Goal: Transaction & Acquisition: Obtain resource

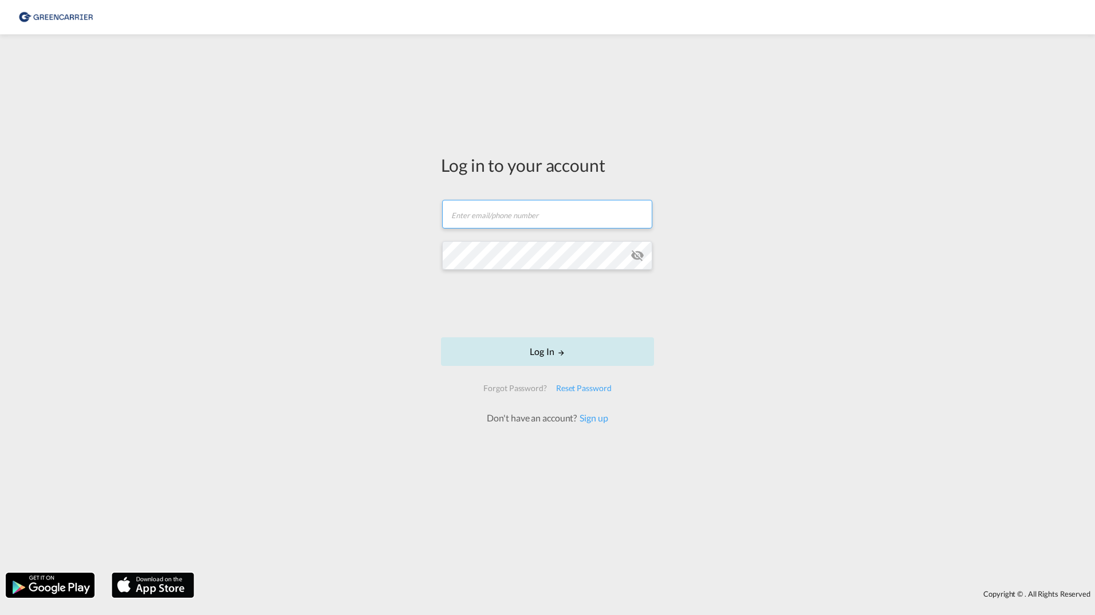
type input "[PERSON_NAME][EMAIL_ADDRESS][DOMAIN_NAME]"
click at [529, 339] on button "Log In" at bounding box center [547, 351] width 213 height 29
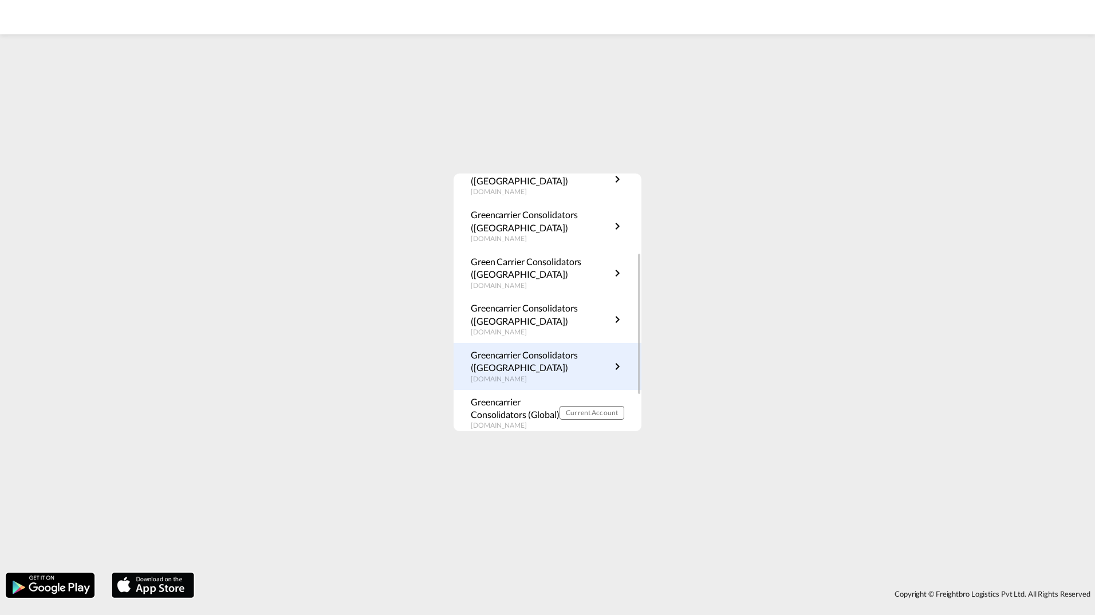
scroll to position [186, 0]
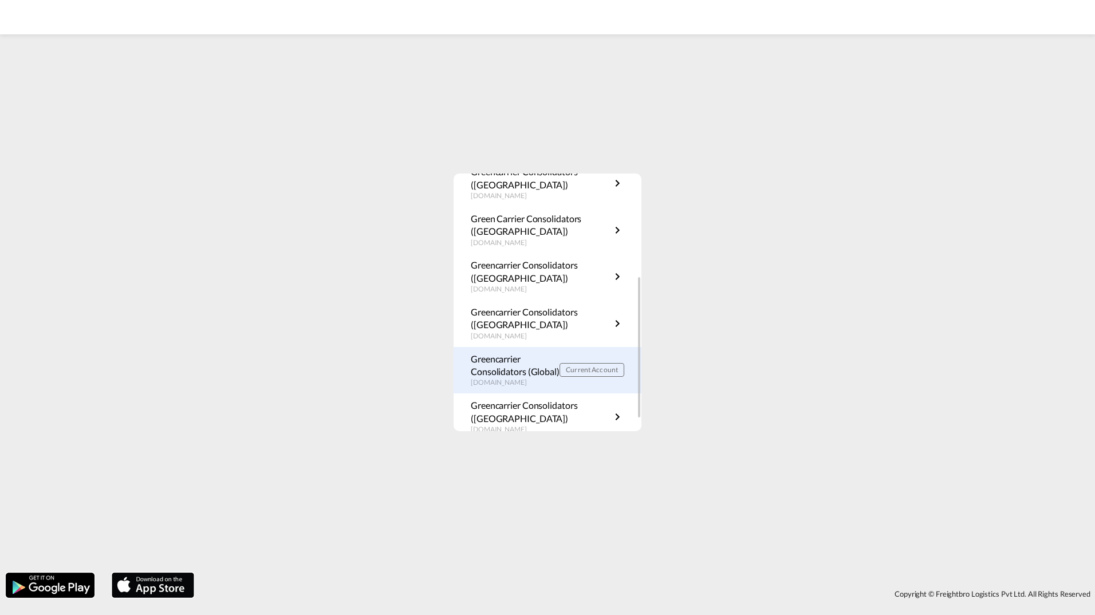
click at [544, 388] on div "Greencarrier Consolidators (Global) [DOMAIN_NAME] Current Account" at bounding box center [548, 370] width 188 height 47
click at [521, 371] on p "Greencarrier Consolidators (Global)" at bounding box center [515, 366] width 89 height 26
click at [499, 361] on p "Greencarrier Consolidators (Global)" at bounding box center [515, 366] width 89 height 26
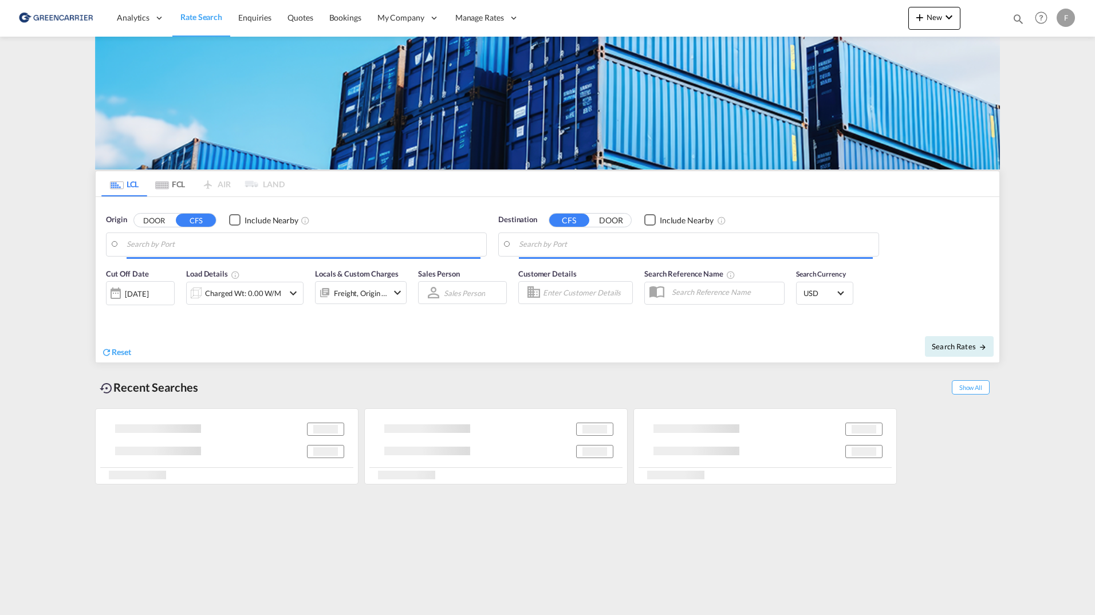
type input "DK-2700, Broenshoej, Husum, Vanloese"
type input "Singapore, SGSIN"
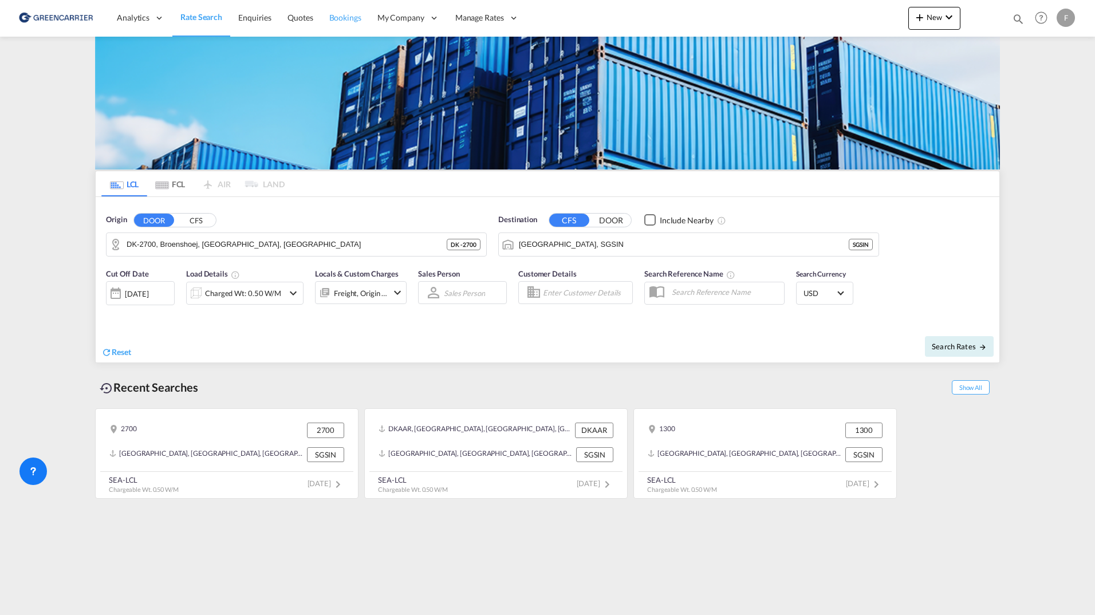
click at [335, 14] on span "Bookings" at bounding box center [345, 18] width 32 height 10
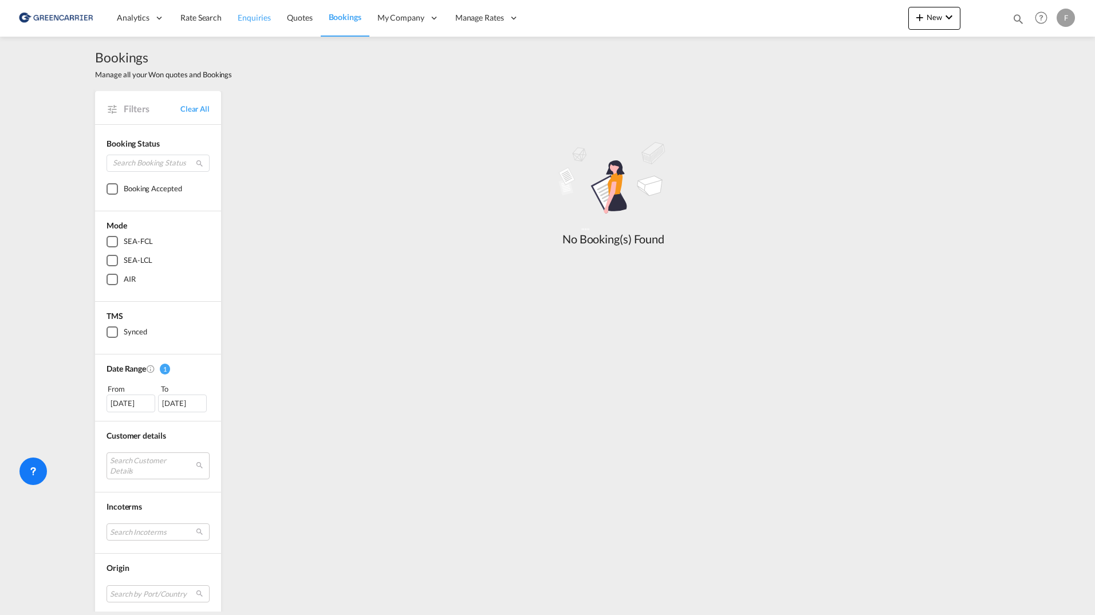
click at [270, 23] on link "Enquiries" at bounding box center [254, 17] width 49 height 37
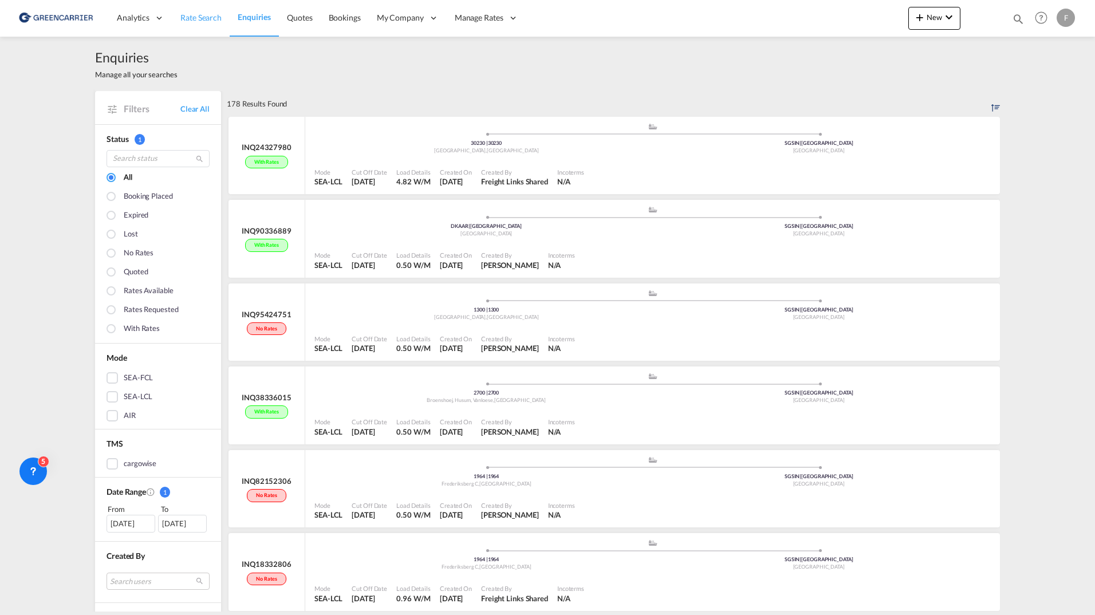
click at [219, 25] on link "Rate Search" at bounding box center [200, 17] width 57 height 37
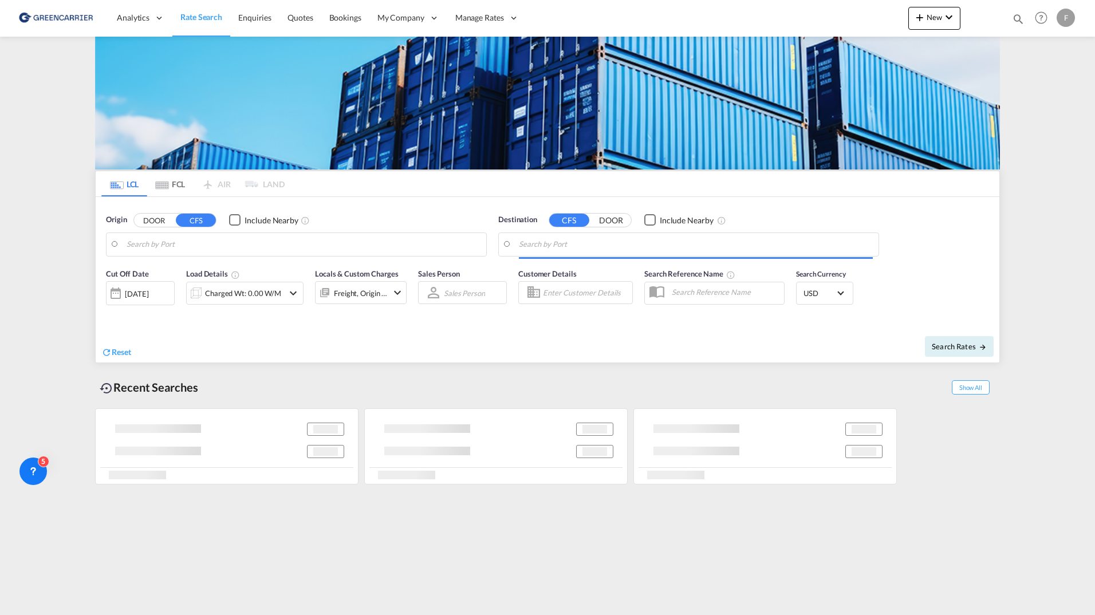
type input "DK-2700, Broenshoej, Husum, Vanloese"
type input "Singapore, SGSIN"
type input "DK-2700, Broenshoej, Husum, Vanloese"
type input "Singapore, SGSIN"
type input "[GEOGRAPHIC_DATA], [GEOGRAPHIC_DATA]"
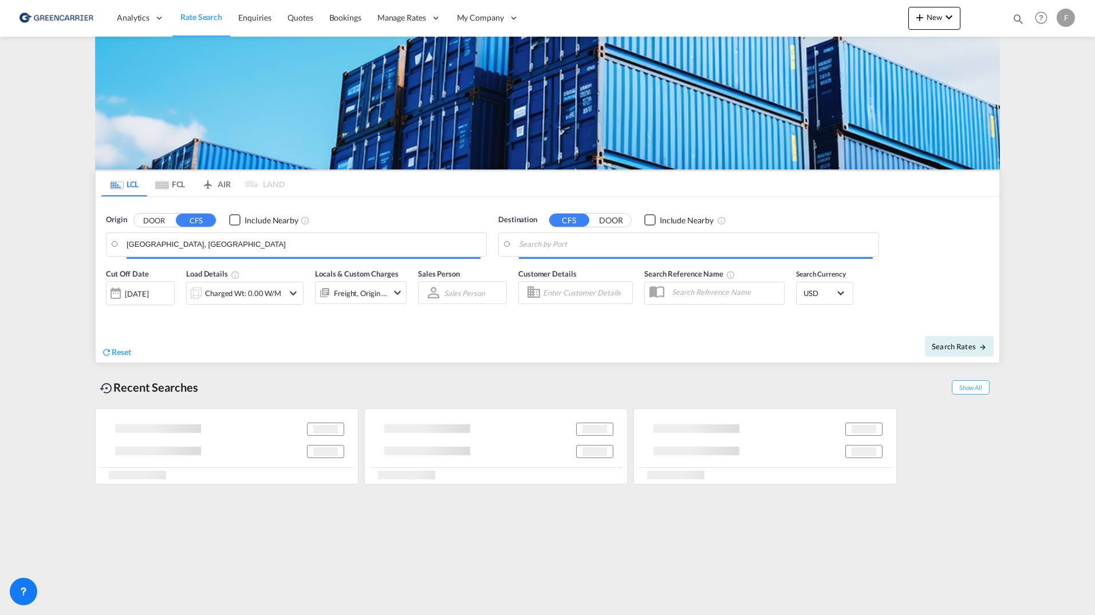
type input "[GEOGRAPHIC_DATA], SH, CNSHA"
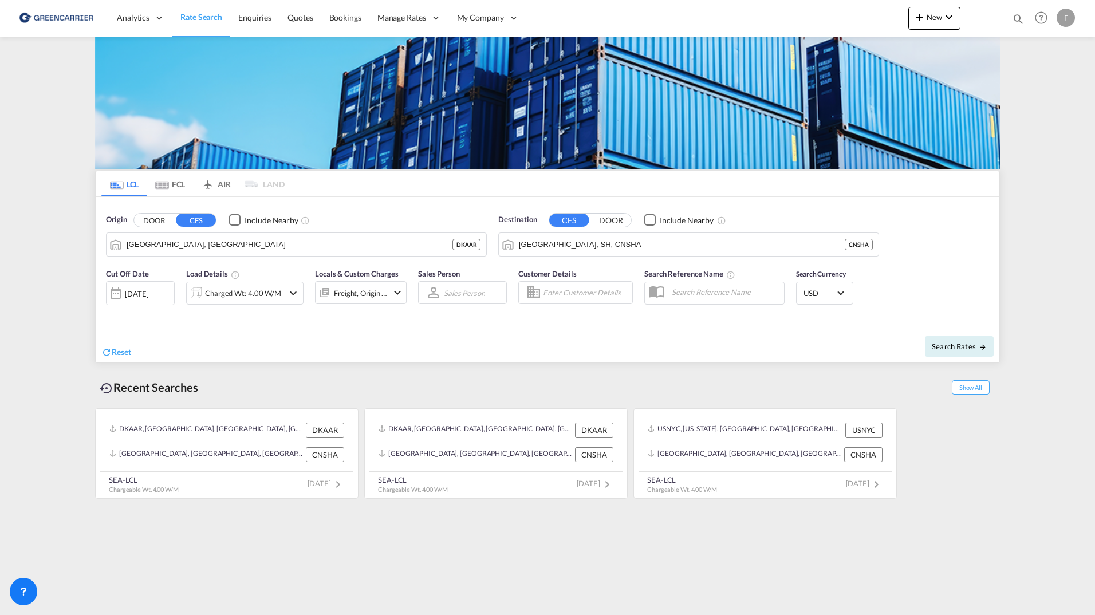
click at [404, 296] on md-icon "icon-chevron-down" at bounding box center [398, 293] width 14 height 14
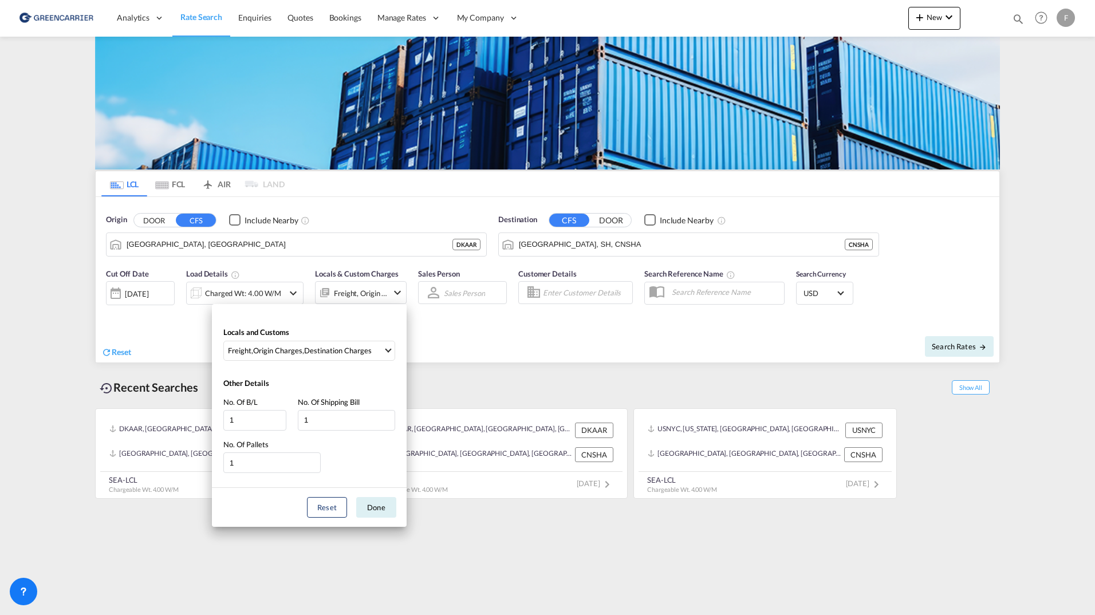
click at [397, 295] on div "Locals and Customs Freight , Origin Charges , Destination Charges Clear All Sel…" at bounding box center [547, 307] width 1095 height 615
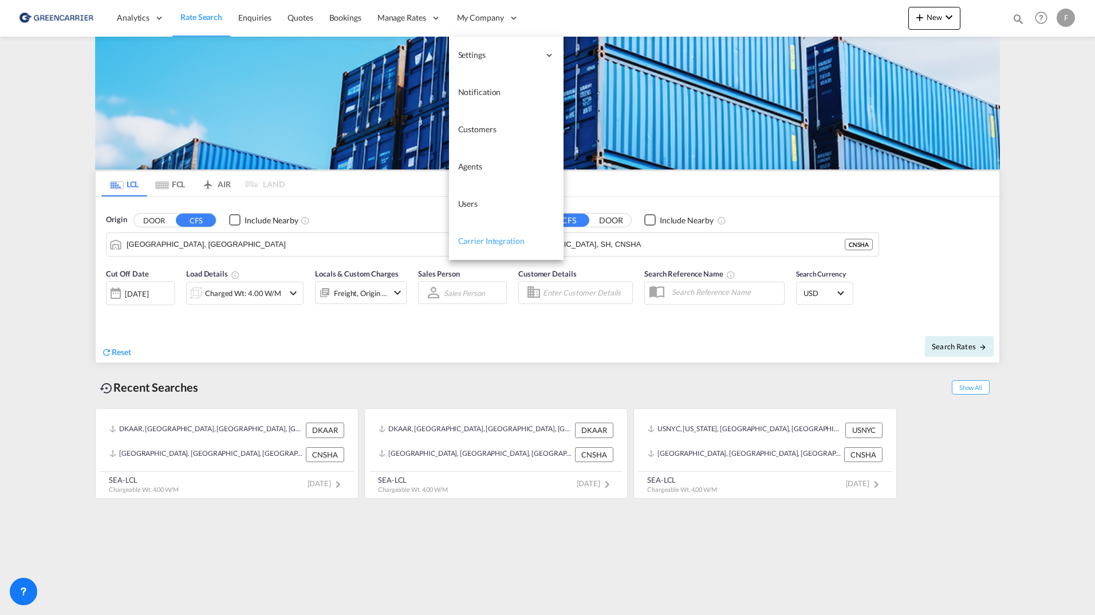
click at [495, 237] on span "Carrier Integration" at bounding box center [491, 241] width 66 height 10
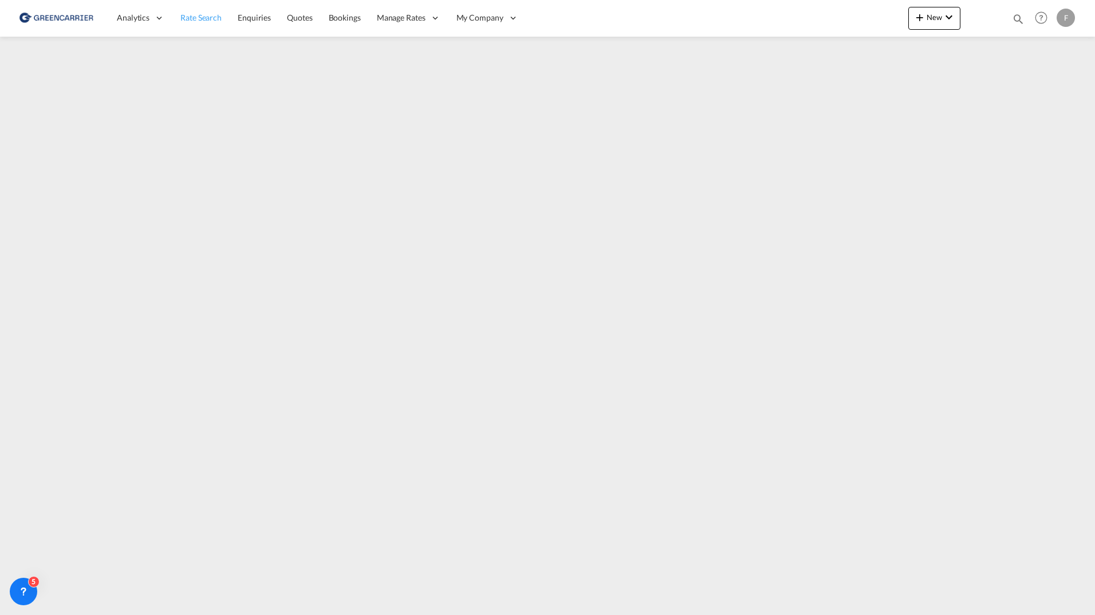
click at [213, 15] on span "Rate Search" at bounding box center [200, 18] width 41 height 10
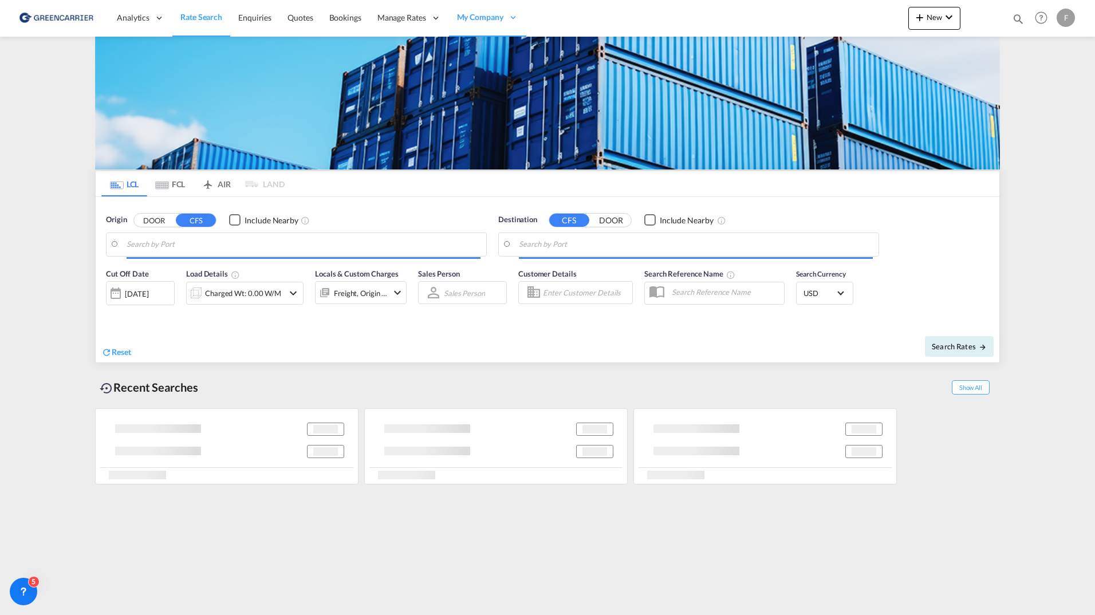
type input "Aarhus, DKAAR"
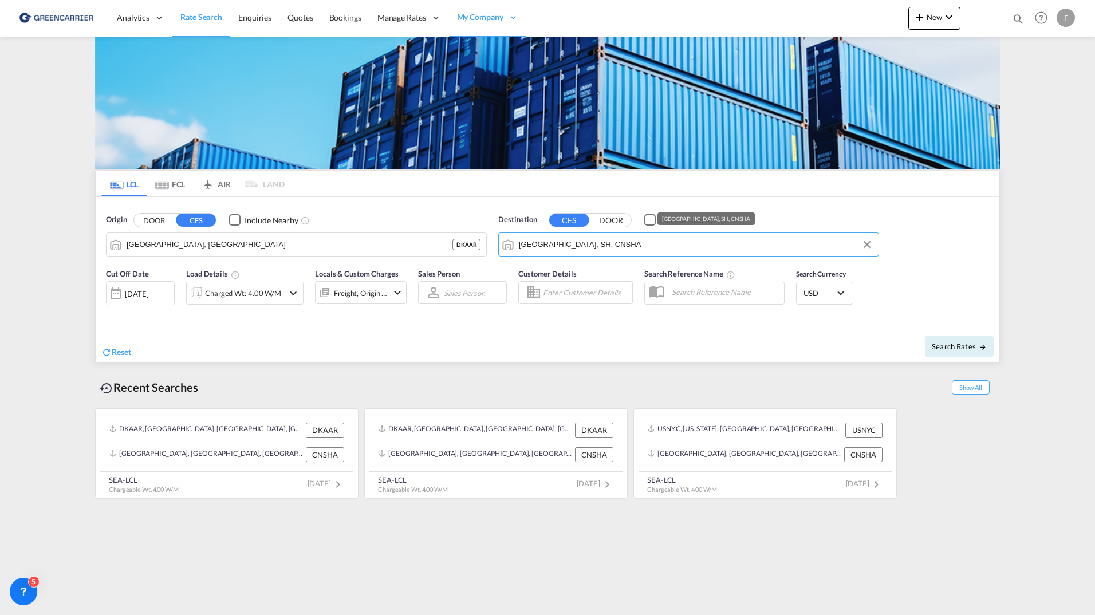
click at [585, 256] on md-autocomplete-wrap "Shanghai, SH, CNSHA" at bounding box center [696, 247] width 354 height 23
click at [584, 243] on input "Shanghai, SH, CNSHA" at bounding box center [696, 244] width 354 height 17
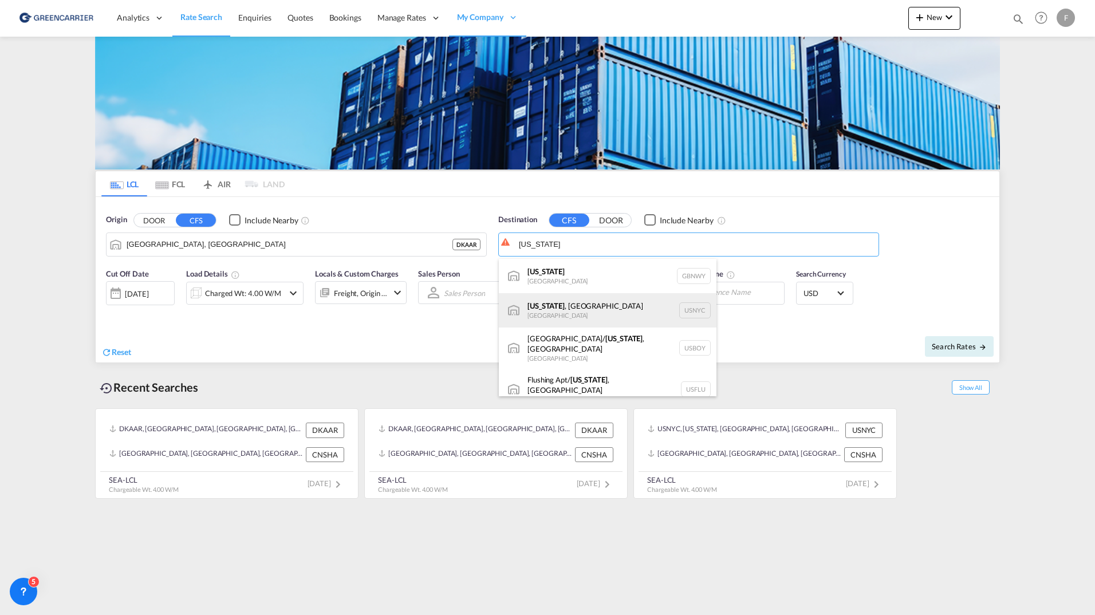
click at [563, 319] on div "New York , NY United States USNYC" at bounding box center [608, 310] width 218 height 34
type input "New York, NY, USNYC"
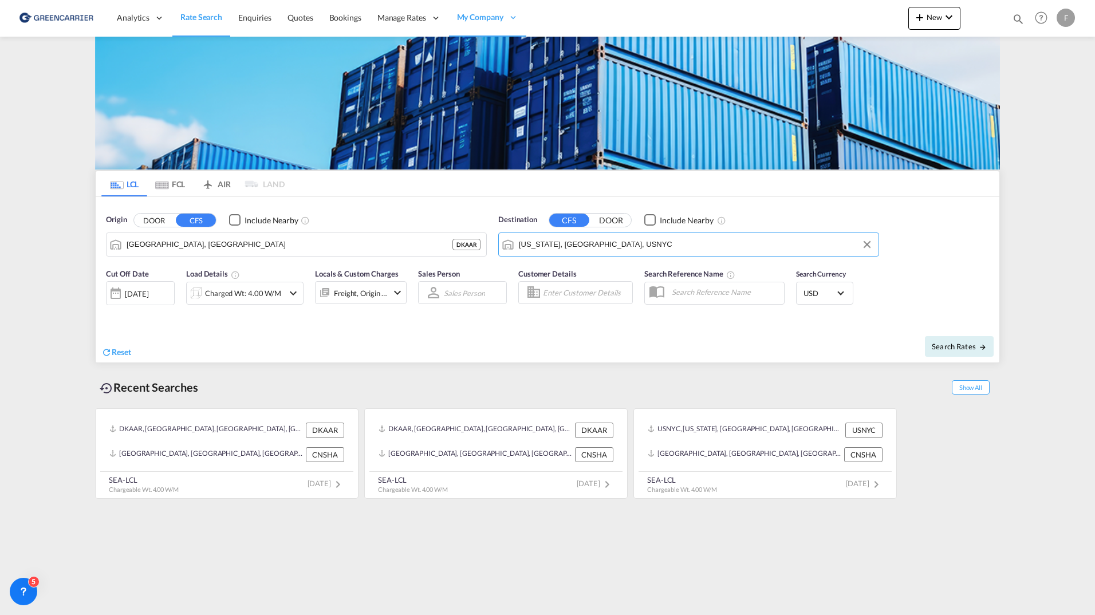
click at [966, 333] on div "Search Rates" at bounding box center [774, 346] width 449 height 33
click at [966, 343] on span "Search Rates" at bounding box center [959, 346] width 55 height 9
type input "DKAAR to USNYC / 22 Sep 2025"
